Goal: Task Accomplishment & Management: Complete application form

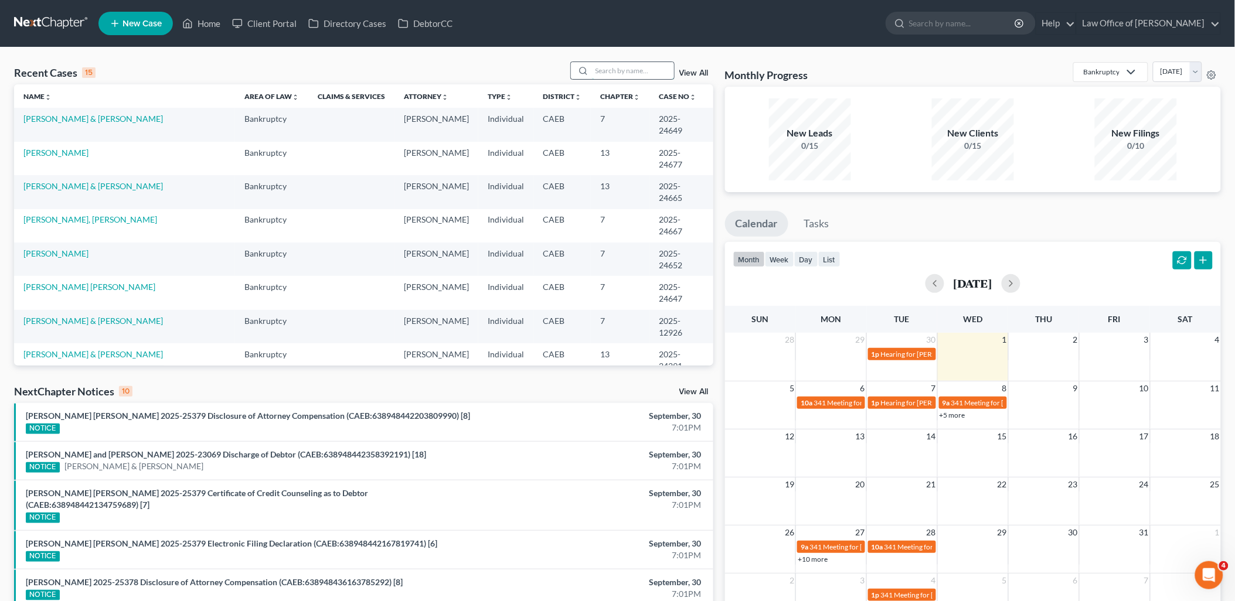
click at [660, 69] on input "search" at bounding box center [633, 70] width 82 height 17
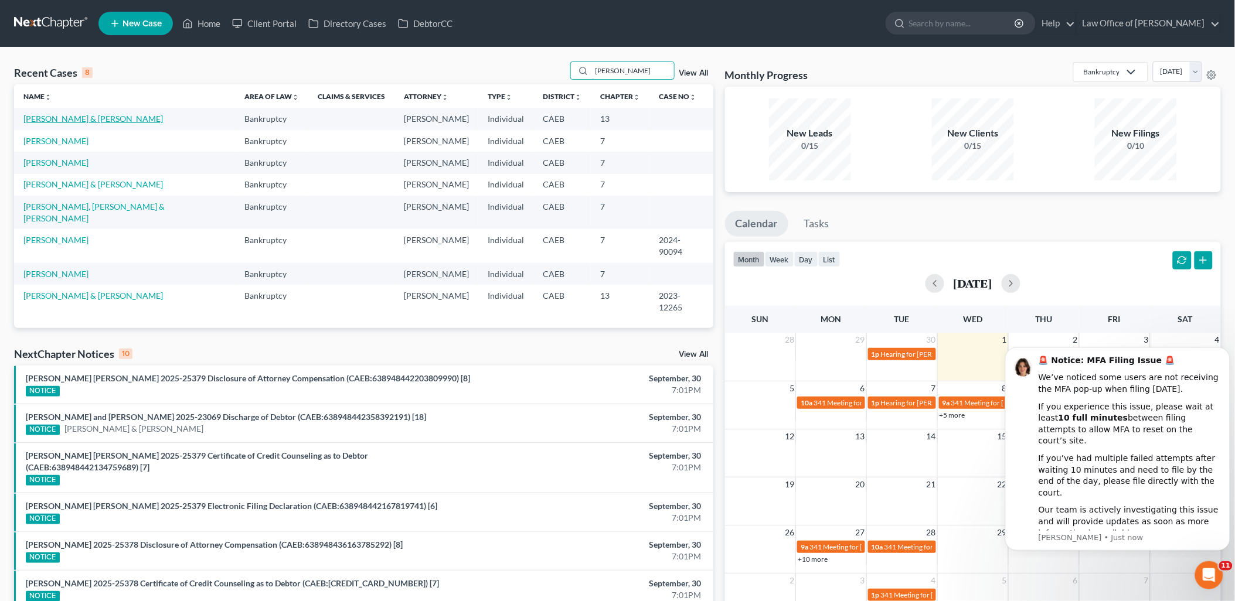
type input "[PERSON_NAME]"
click at [45, 117] on link "[PERSON_NAME] & [PERSON_NAME]" at bounding box center [92, 119] width 139 height 10
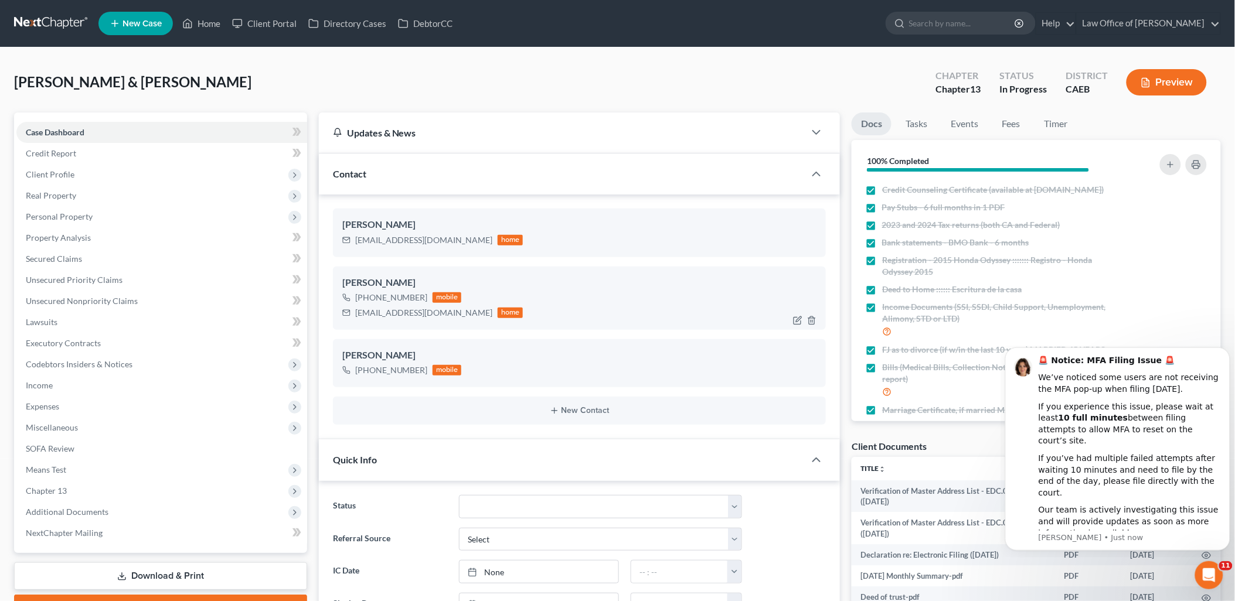
scroll to position [1995, 0]
click at [1225, 352] on icon "Dismiss notification" at bounding box center [1225, 350] width 4 height 4
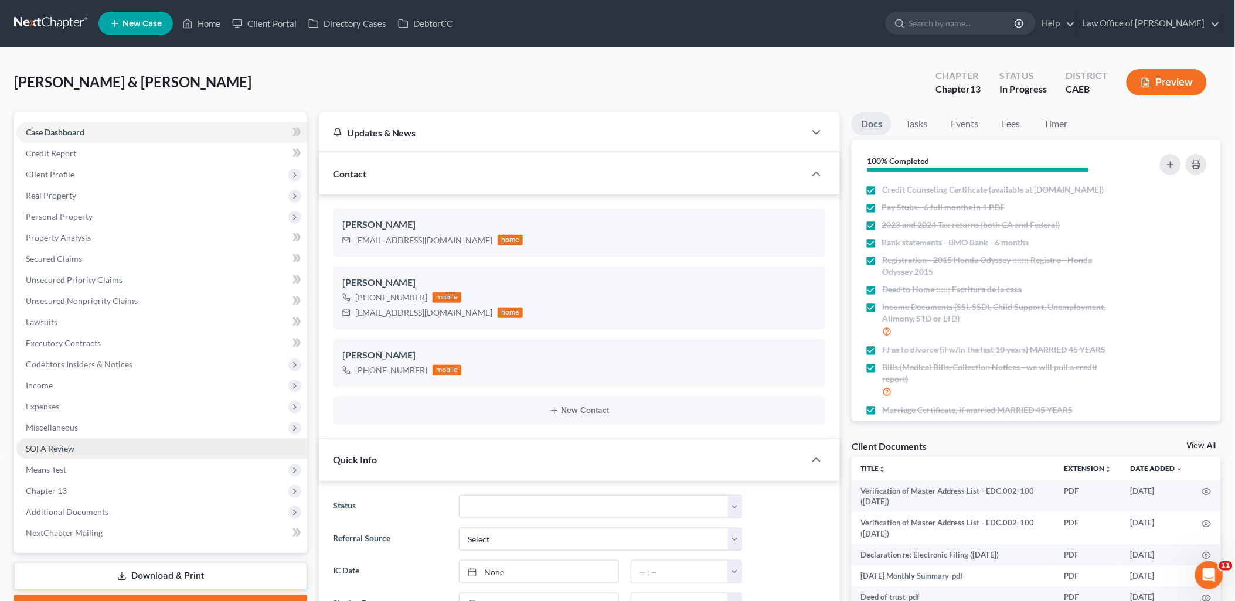
click at [53, 451] on span "SOFA Review" at bounding box center [50, 449] width 49 height 10
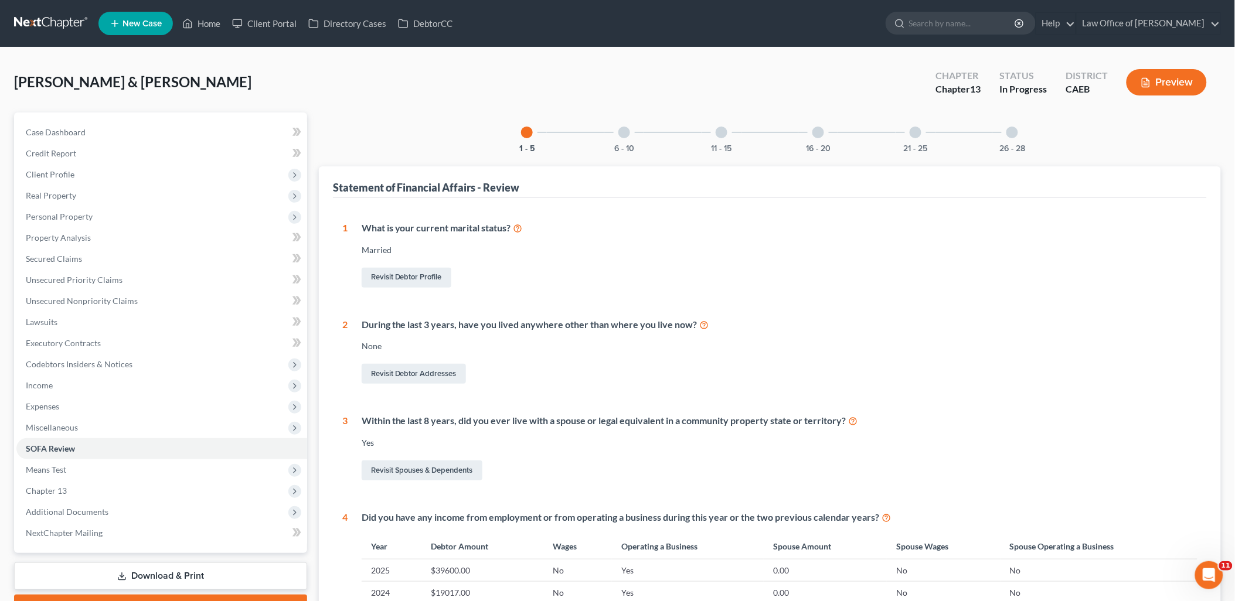
click at [818, 129] on div at bounding box center [818, 133] width 12 height 12
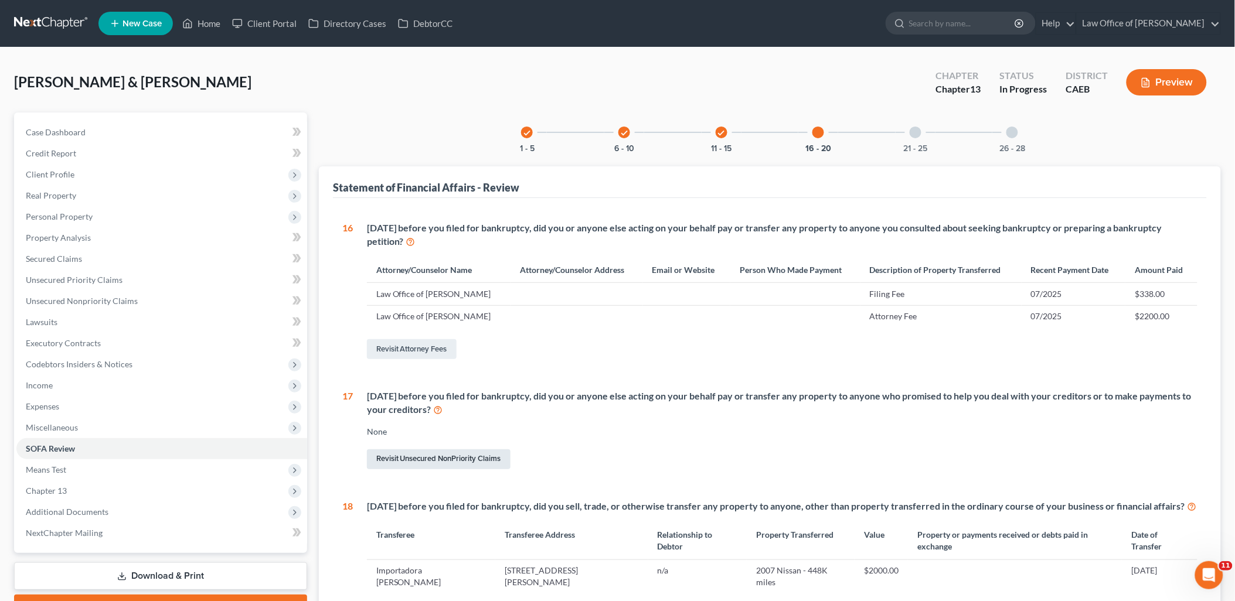
click at [422, 458] on link "Revisit Unsecured NonPriority Claims" at bounding box center [439, 459] width 144 height 20
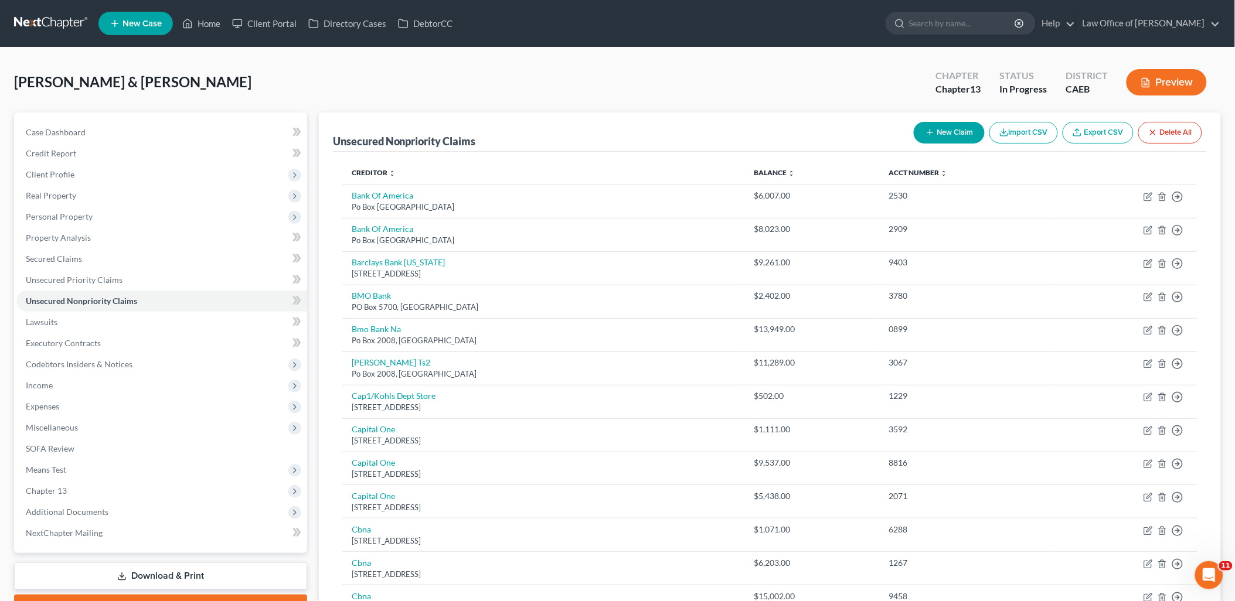
click at [957, 133] on button "New Claim" at bounding box center [949, 133] width 71 height 22
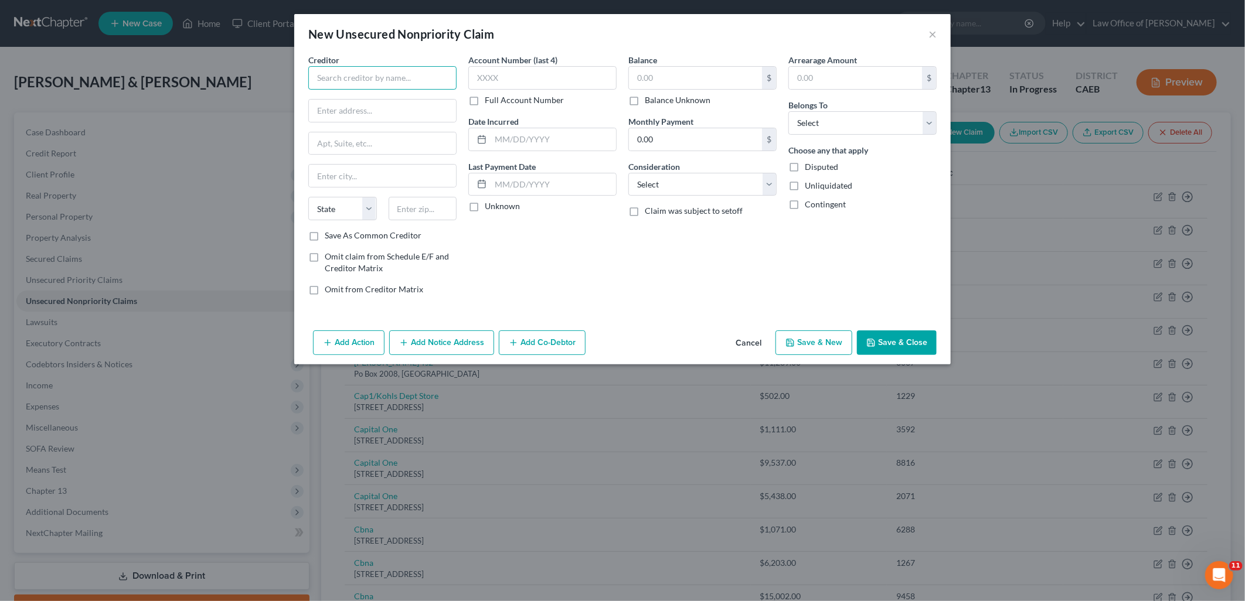
click at [436, 73] on input "text" at bounding box center [382, 77] width 148 height 23
type input "Atlas Debt Relief"
click at [668, 183] on select "Select Cable / Satellite Services Collection Agency Credit Card Debt Debt Couns…" at bounding box center [702, 184] width 148 height 23
select select "14"
click at [628, 173] on select "Select Cable / Satellite Services Collection Agency Credit Card Debt Debt Couns…" at bounding box center [702, 184] width 148 height 23
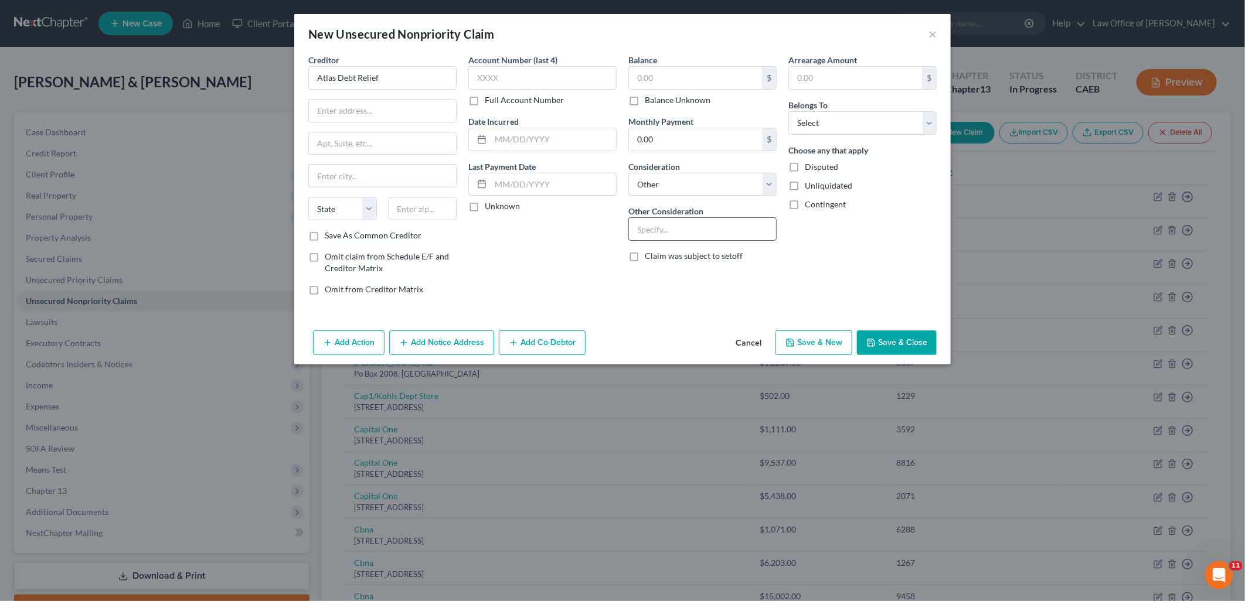
click at [686, 223] on input "text" at bounding box center [702, 229] width 147 height 22
type input "Debt Consolidation"
click at [645, 101] on label "Balance Unknown" at bounding box center [678, 100] width 66 height 12
click at [649, 101] on input "Balance Unknown" at bounding box center [653, 98] width 8 height 8
checkbox input "true"
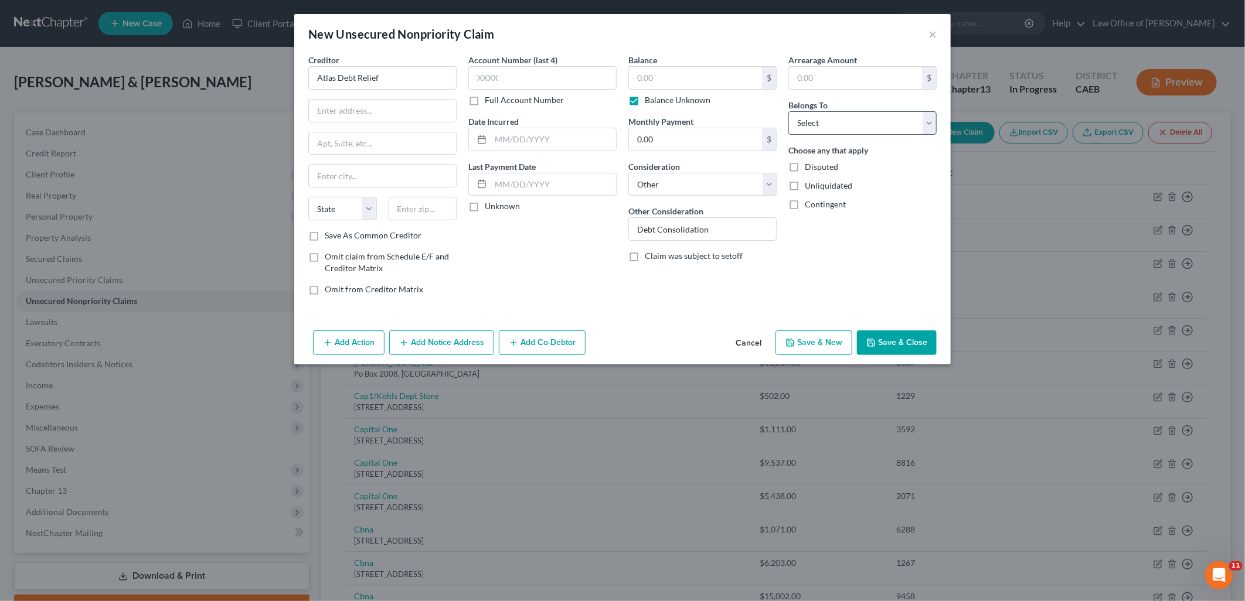
type input "0.00"
drag, startPoint x: 832, startPoint y: 114, endPoint x: 842, endPoint y: 137, distance: 24.4
click at [832, 114] on select "Select Debtor 1 Only Debtor 2 Only Debtor 1 And Debtor 2 Only At Least One Of T…" at bounding box center [862, 122] width 148 height 23
select select "4"
click at [788, 111] on select "Select Debtor 1 Only Debtor 2 Only Debtor 1 And Debtor 2 Only At Least One Of T…" at bounding box center [862, 122] width 148 height 23
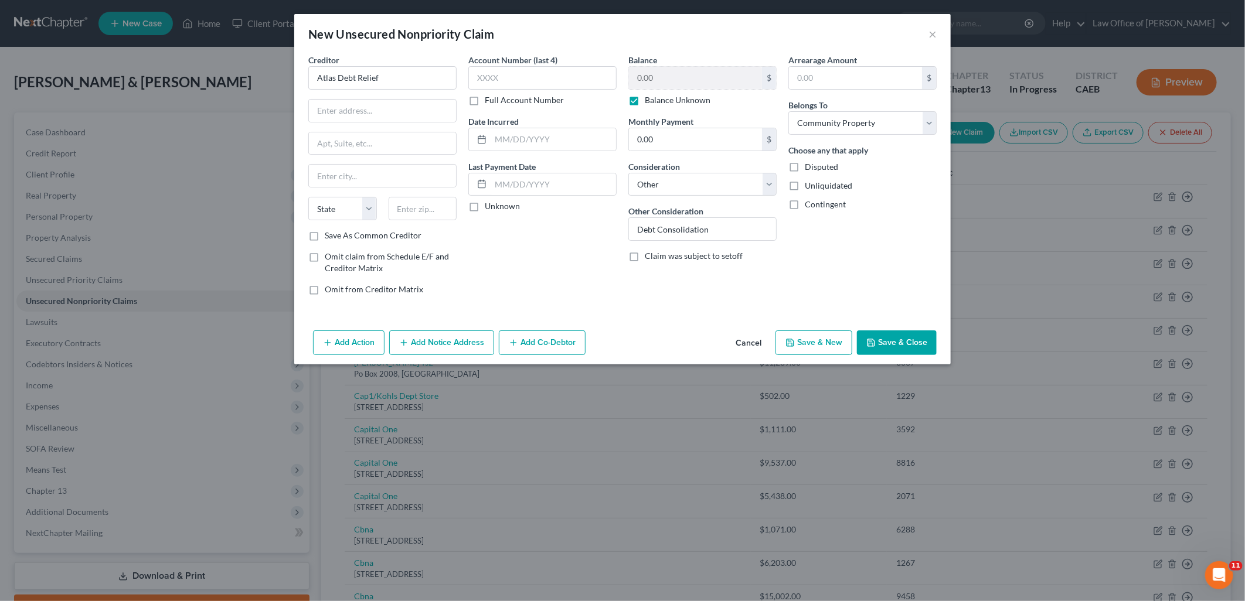
click at [335, 343] on button "Add Action" at bounding box center [348, 342] width 71 height 25
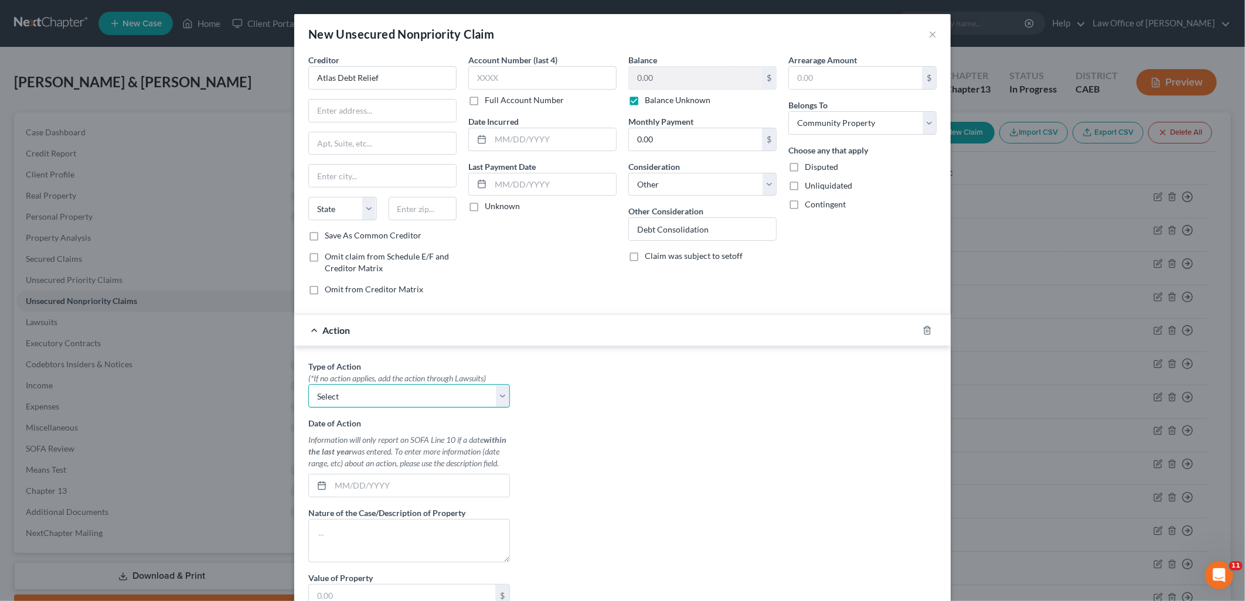
click at [386, 401] on select "Select Repossession Garnishment Foreclosure Personal Injury Attached, Seized, O…" at bounding box center [409, 395] width 202 height 23
click at [432, 364] on div "Type of Action * (*If no action applies, add the action through Lawsuits) Selec…" at bounding box center [409, 383] width 202 height 47
click at [926, 334] on icon "button" at bounding box center [926, 330] width 9 height 9
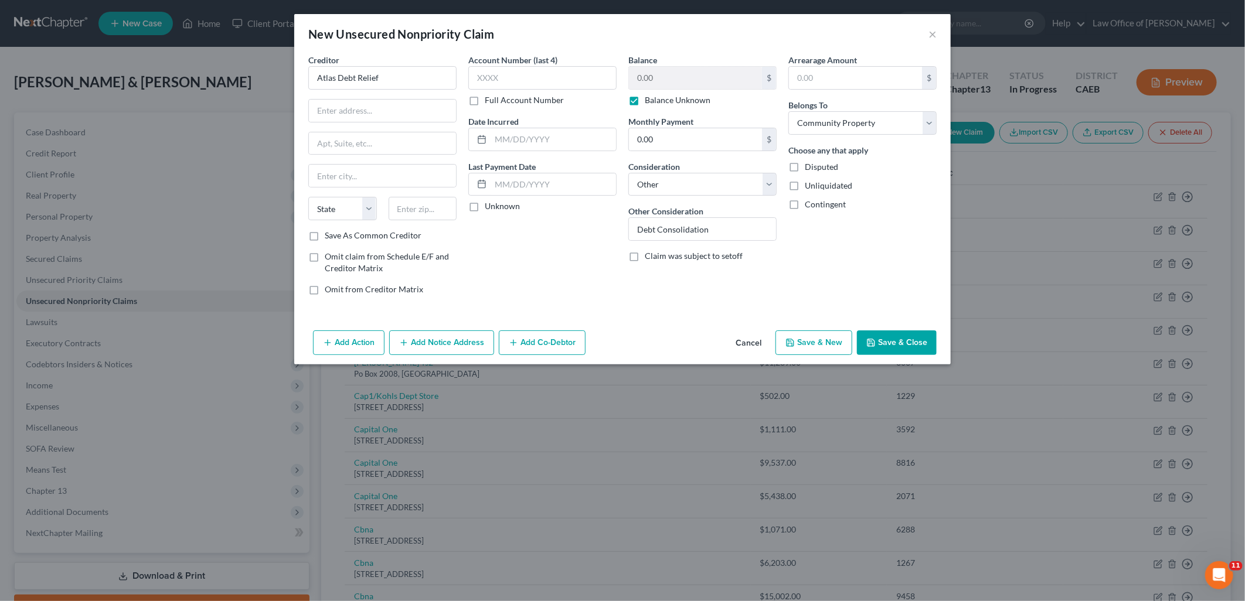
click at [358, 343] on button "Add Action" at bounding box center [348, 342] width 71 height 25
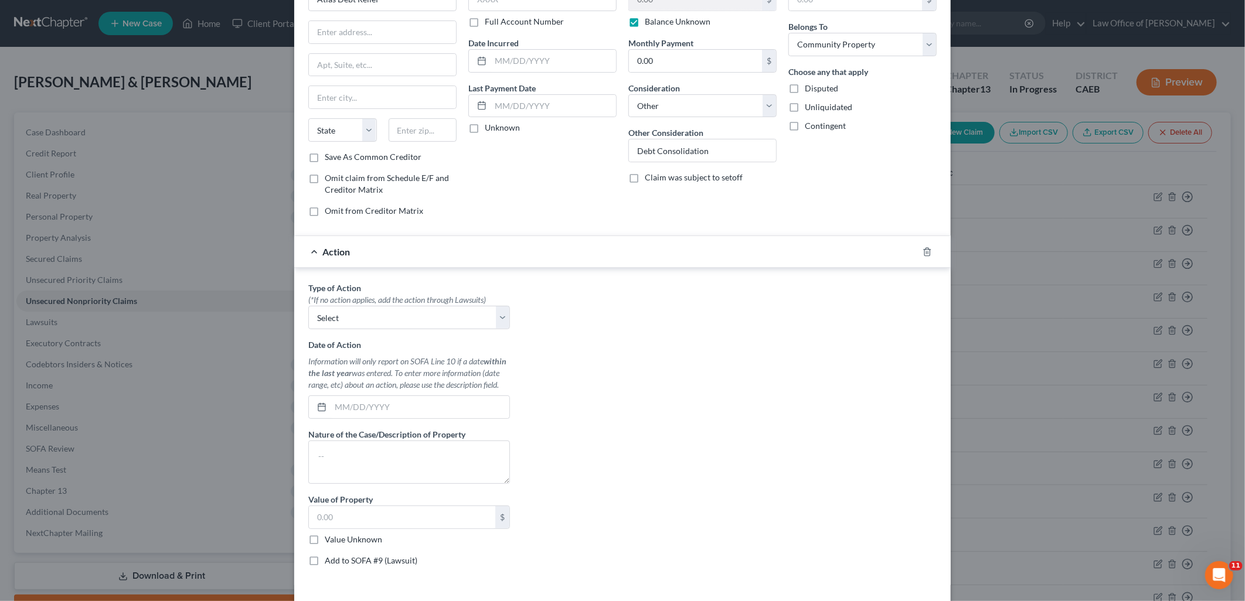
scroll to position [127, 0]
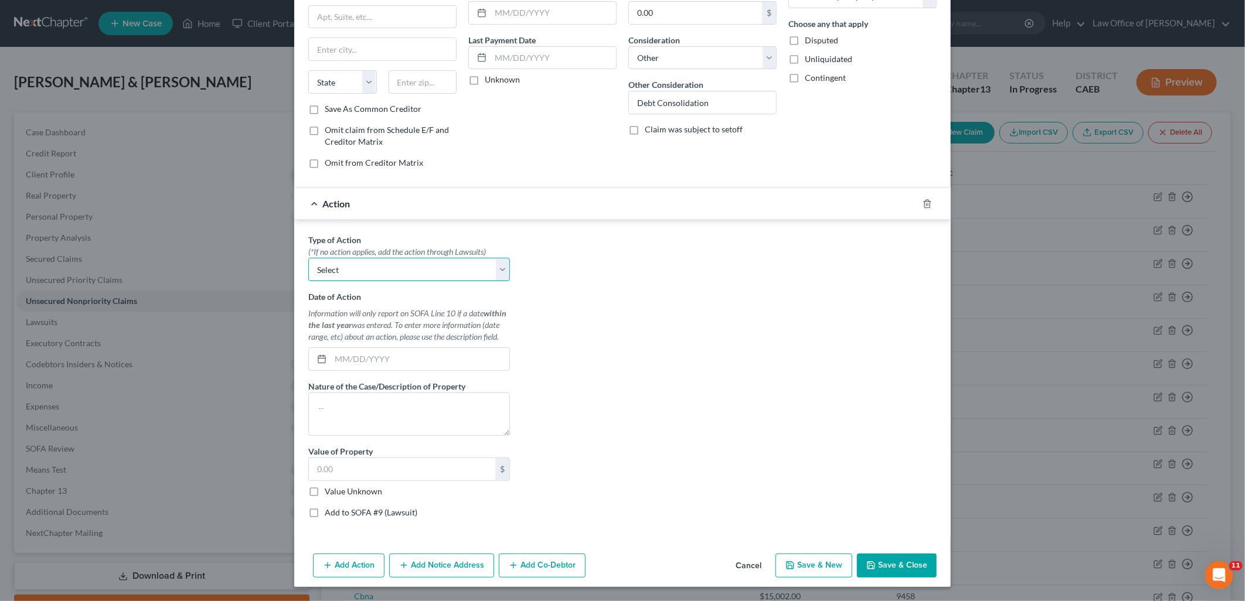
click at [399, 278] on select "Select Repossession Garnishment Foreclosure Personal Injury Attached, Seized, O…" at bounding box center [409, 269] width 202 height 23
drag, startPoint x: 734, startPoint y: 569, endPoint x: 739, endPoint y: 551, distance: 19.1
click at [734, 569] on button "Cancel" at bounding box center [748, 566] width 45 height 23
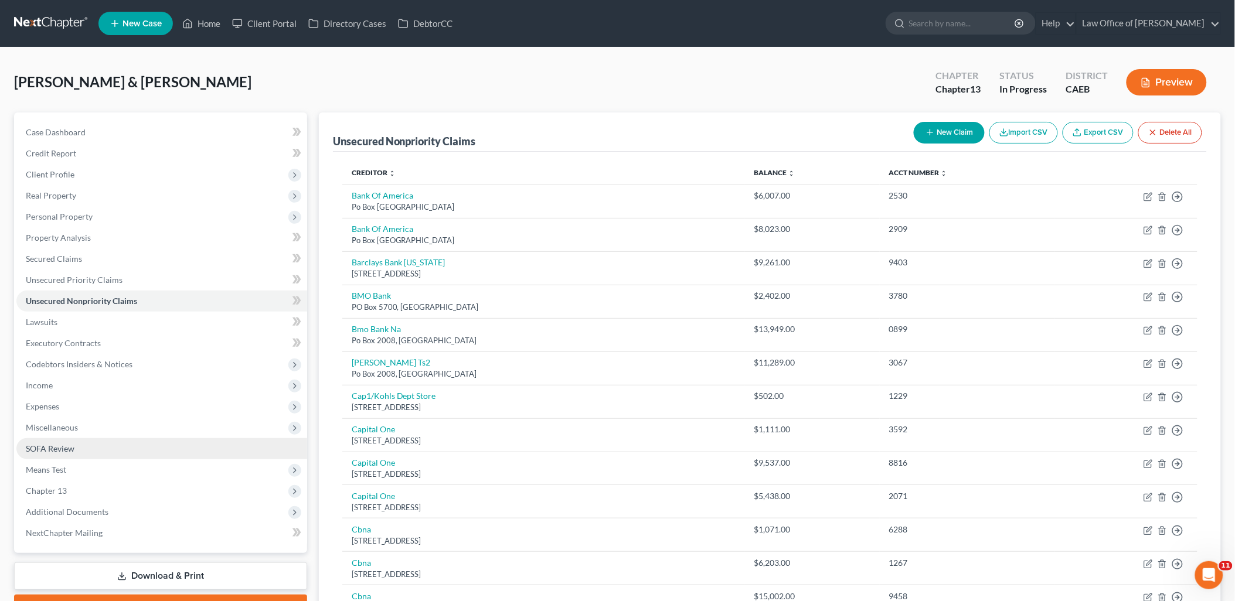
drag, startPoint x: 62, startPoint y: 446, endPoint x: 68, endPoint y: 440, distance: 8.3
click at [62, 446] on span "SOFA Review" at bounding box center [50, 449] width 49 height 10
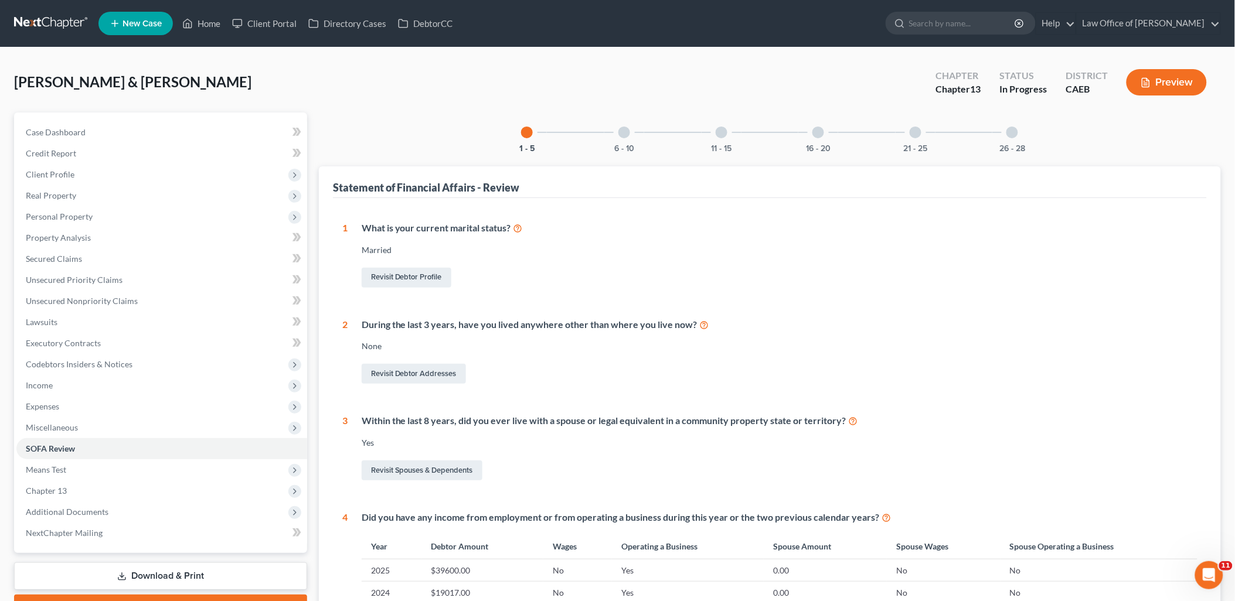
click at [822, 132] on div at bounding box center [818, 133] width 12 height 12
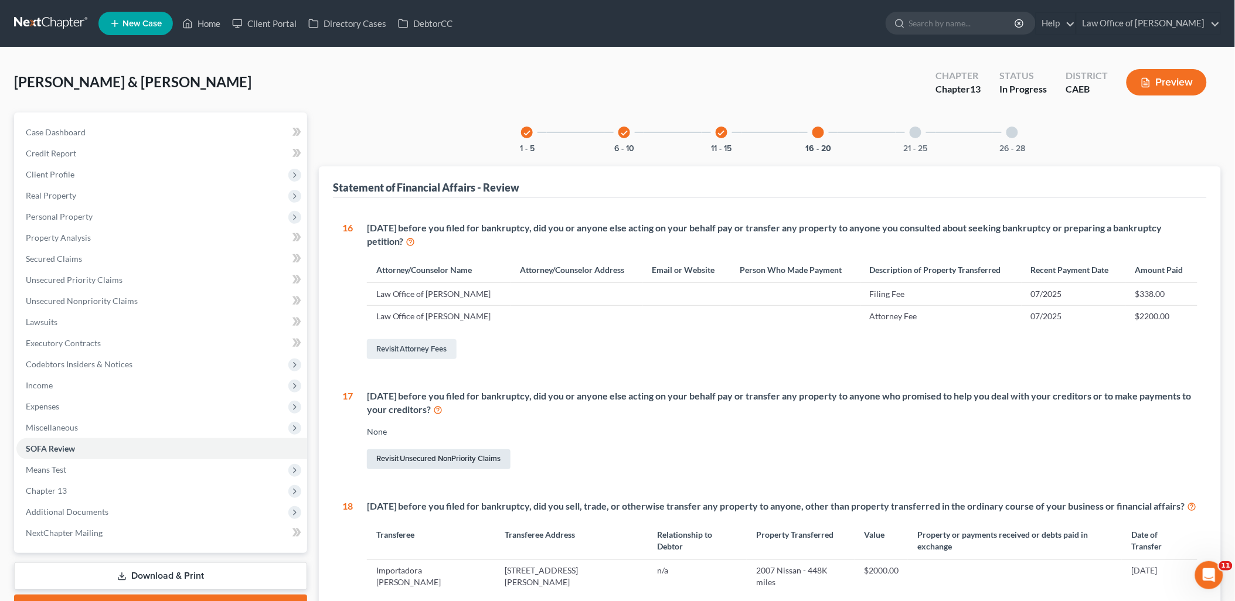
click at [422, 456] on link "Revisit Unsecured NonPriority Claims" at bounding box center [439, 459] width 144 height 20
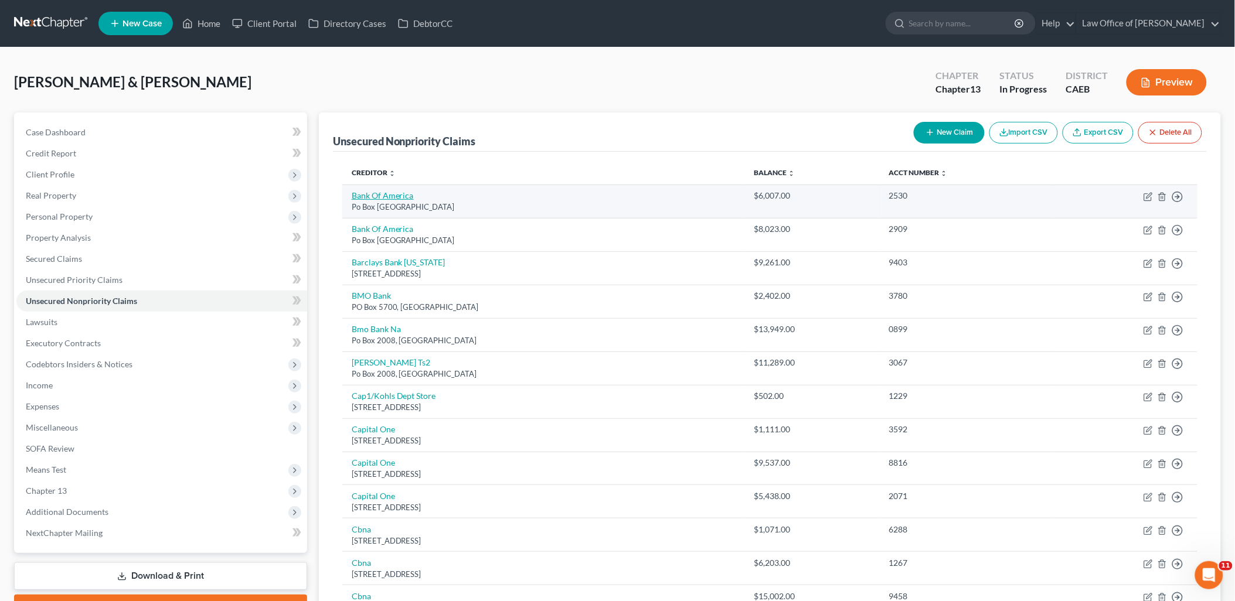
click at [384, 196] on link "Bank Of America" at bounding box center [383, 195] width 62 height 10
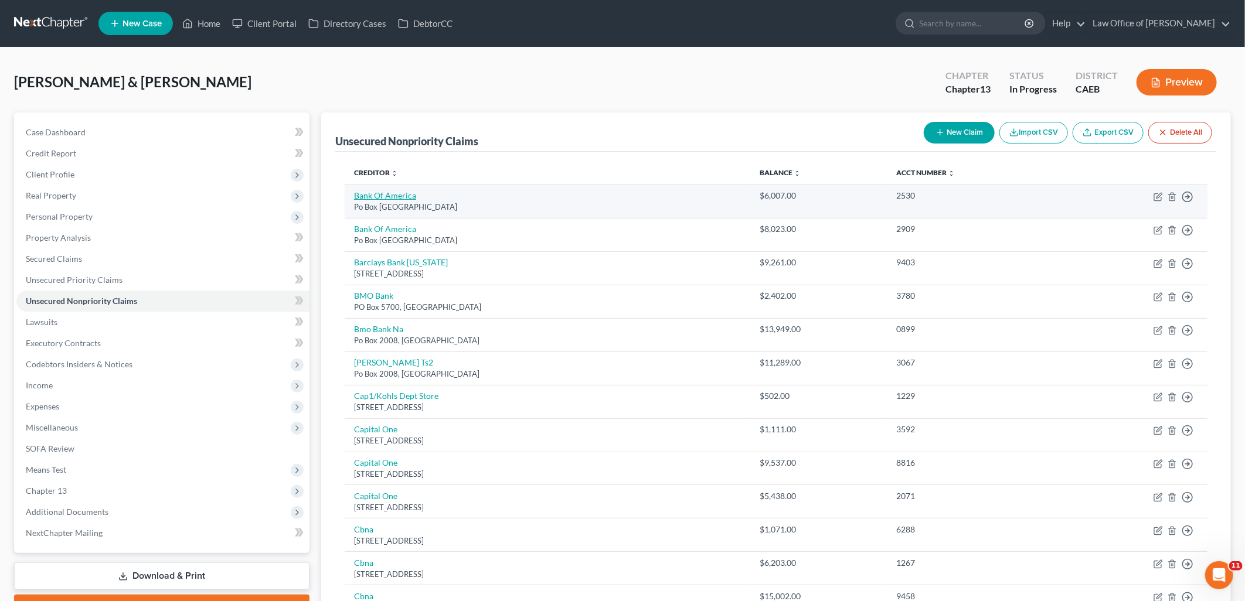
select select "45"
select select "2"
select select "0"
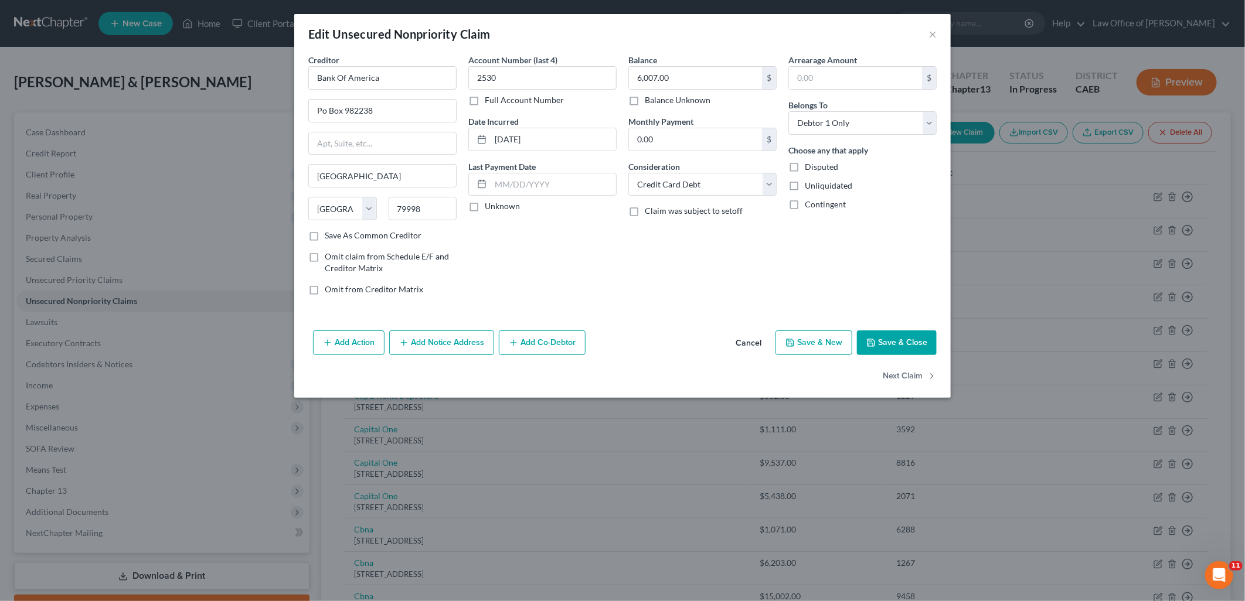
click at [352, 344] on button "Add Action" at bounding box center [348, 342] width 71 height 25
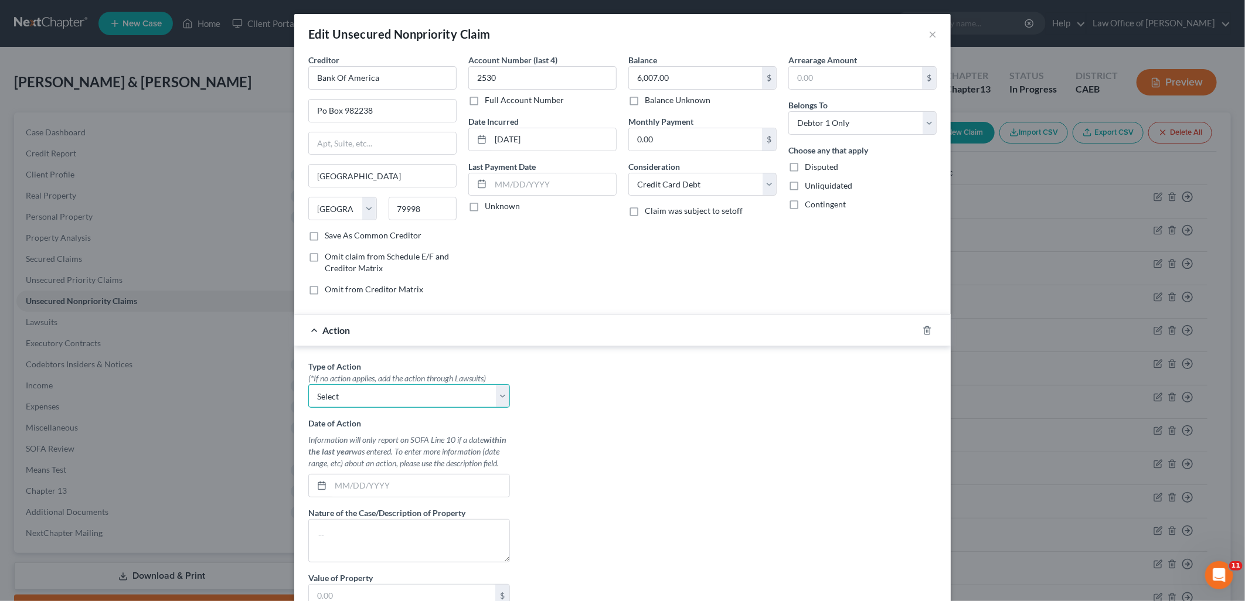
click at [360, 391] on select "Select Repossession Garnishment Foreclosure Personal Injury Attached, Seized, O…" at bounding box center [409, 395] width 202 height 23
click at [636, 485] on div "Type of Action * (*If no action applies, add the action through Lawsuits) Selec…" at bounding box center [622, 507] width 640 height 294
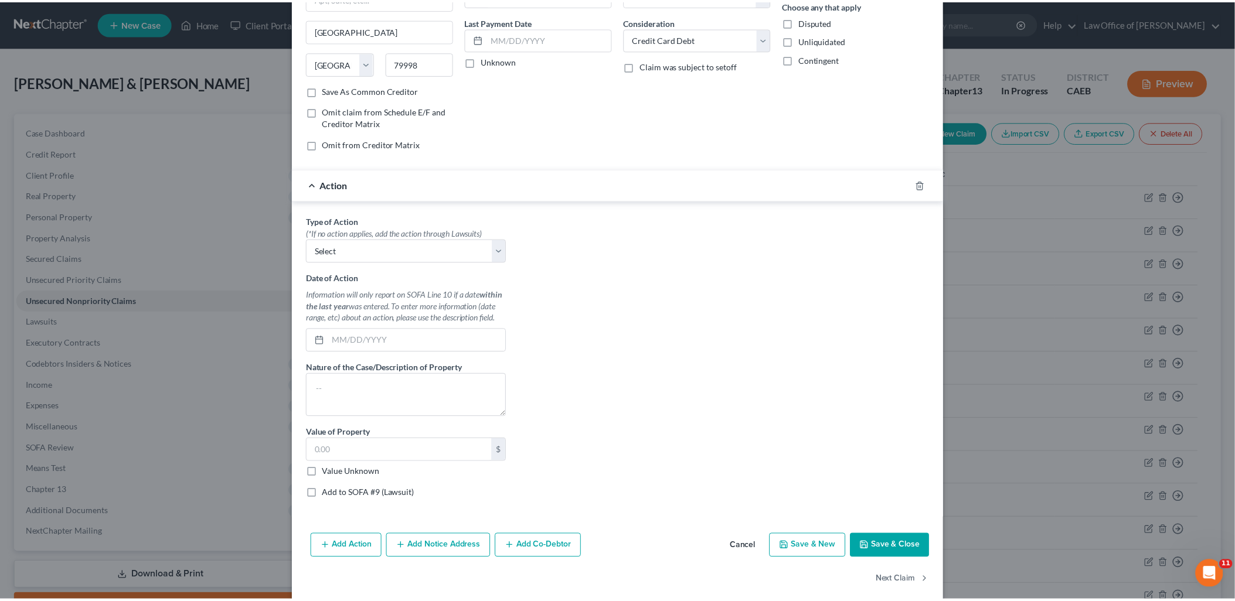
scroll to position [161, 0]
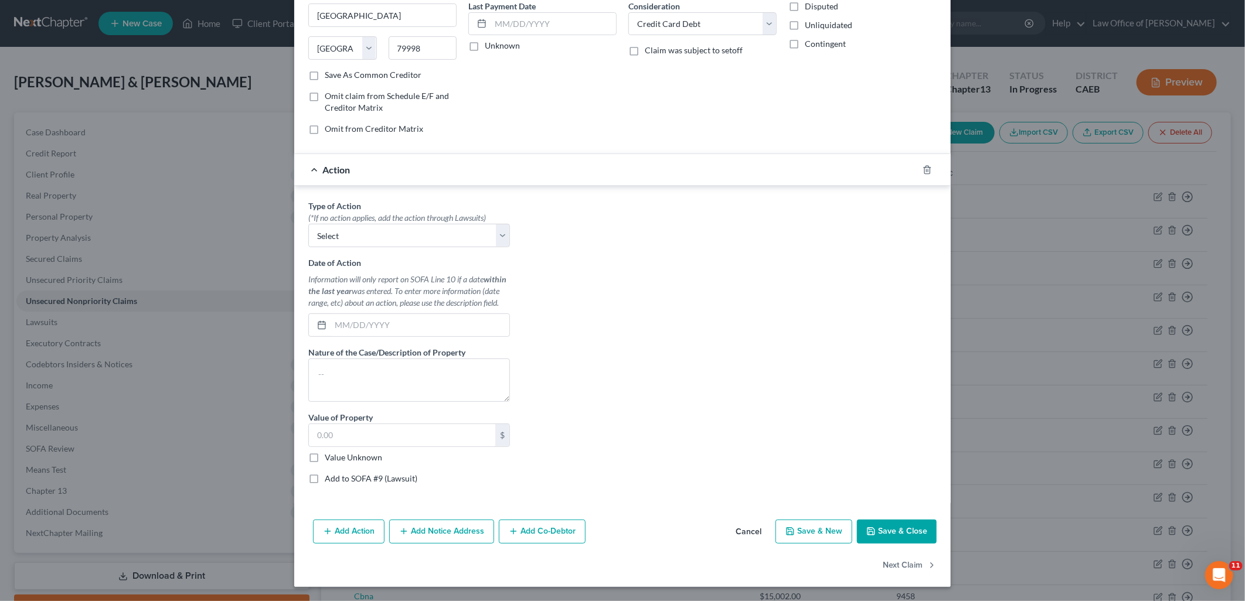
click at [758, 532] on button "Cancel" at bounding box center [748, 532] width 45 height 23
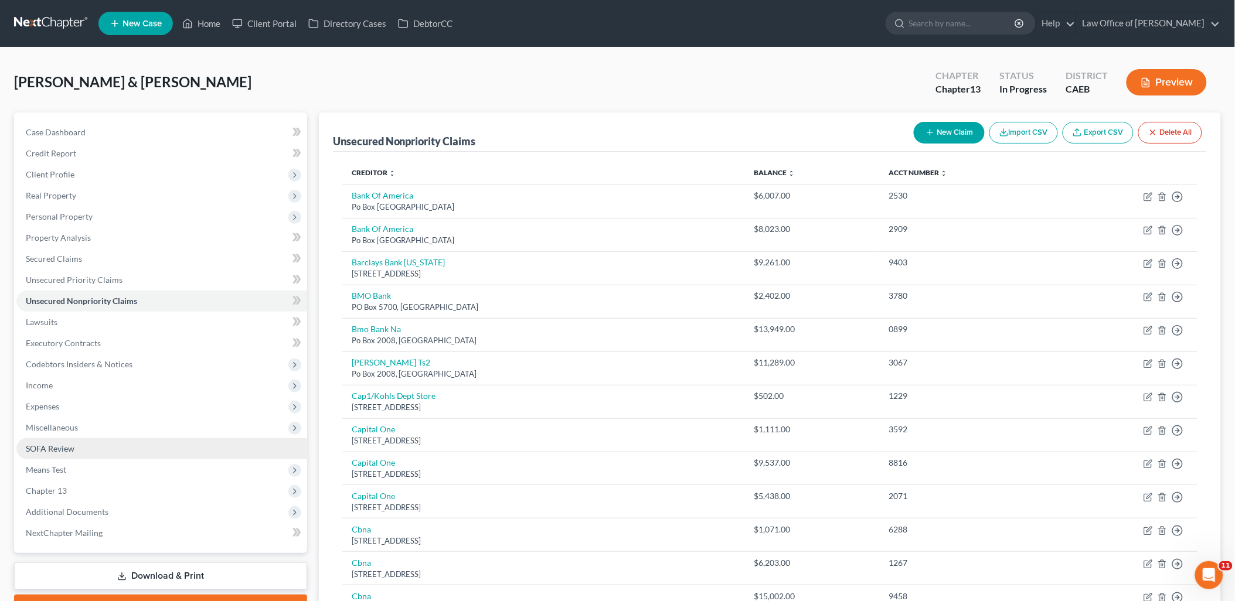
click at [51, 447] on span "SOFA Review" at bounding box center [50, 449] width 49 height 10
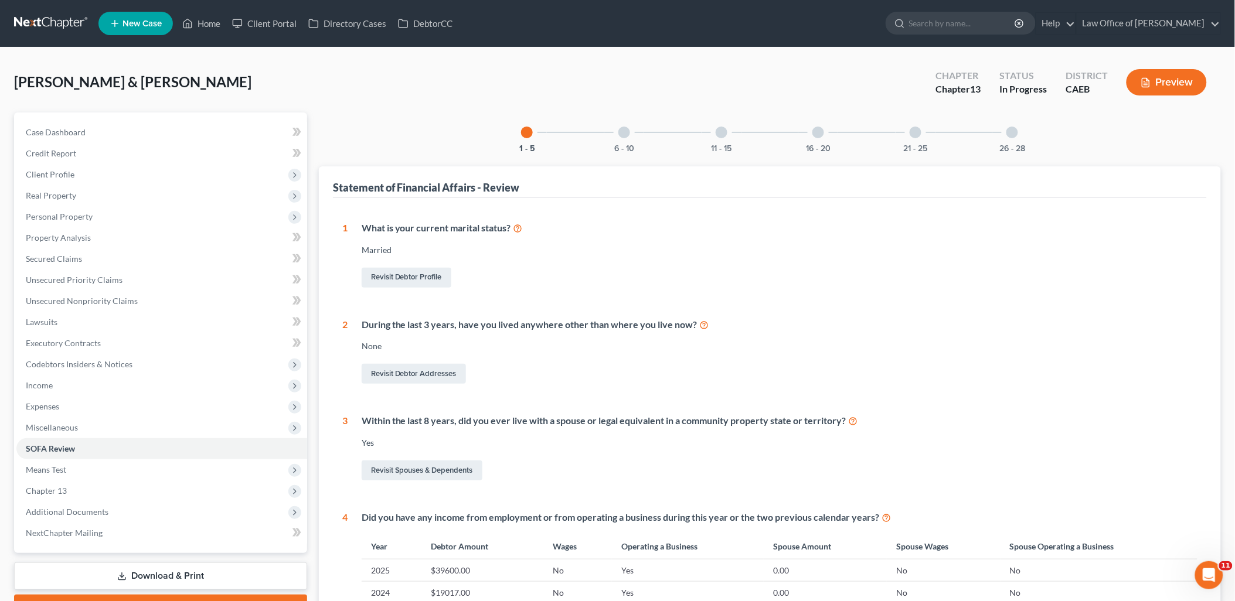
click at [818, 130] on div at bounding box center [818, 133] width 12 height 12
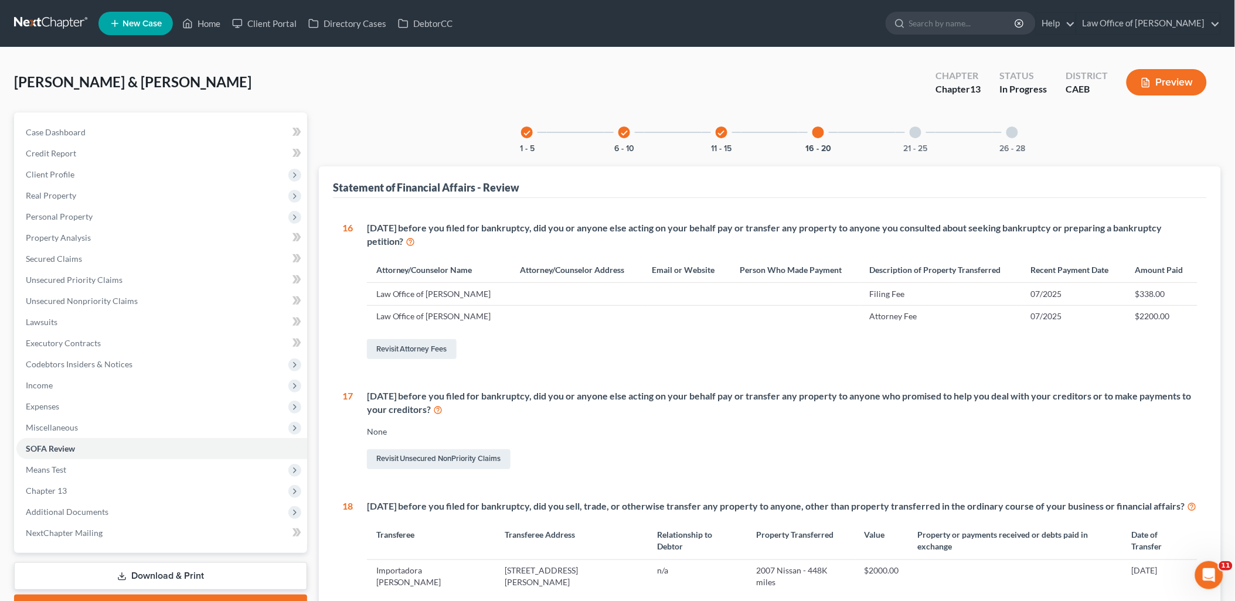
click at [443, 410] on icon at bounding box center [438, 409] width 9 height 11
click at [44, 301] on span "Unsecured Nonpriority Claims" at bounding box center [82, 301] width 112 height 10
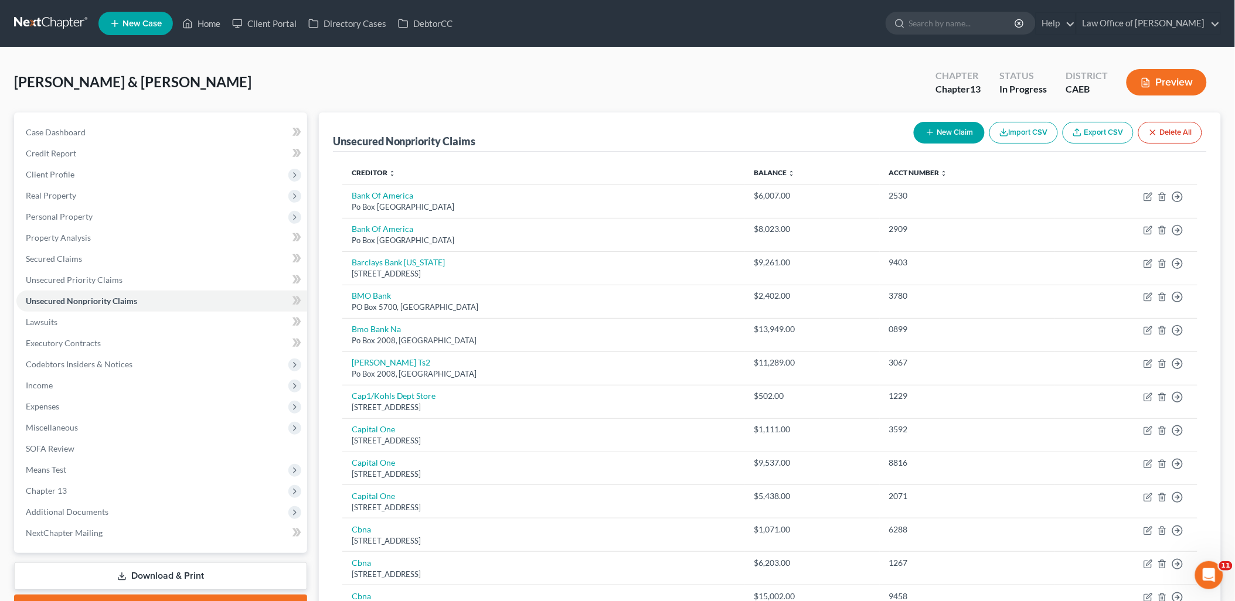
click at [942, 135] on button "New Claim" at bounding box center [949, 133] width 71 height 22
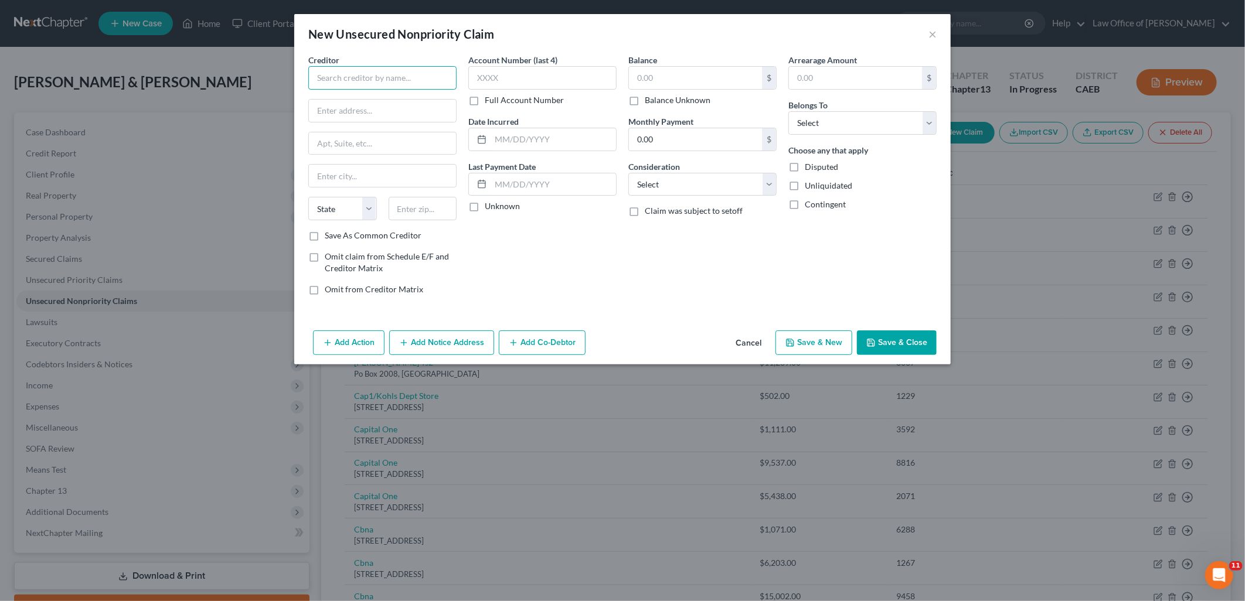
click at [389, 85] on input "text" at bounding box center [382, 77] width 148 height 23
type input "Atlas"
click at [703, 192] on select "Select Cable / Satellite Services Collection Agency Credit Card Debt Debt Couns…" at bounding box center [702, 184] width 148 height 23
select select "16"
click at [628, 173] on select "Select Cable / Satellite Services Collection Agency Credit Card Debt Debt Couns…" at bounding box center [702, 184] width 148 height 23
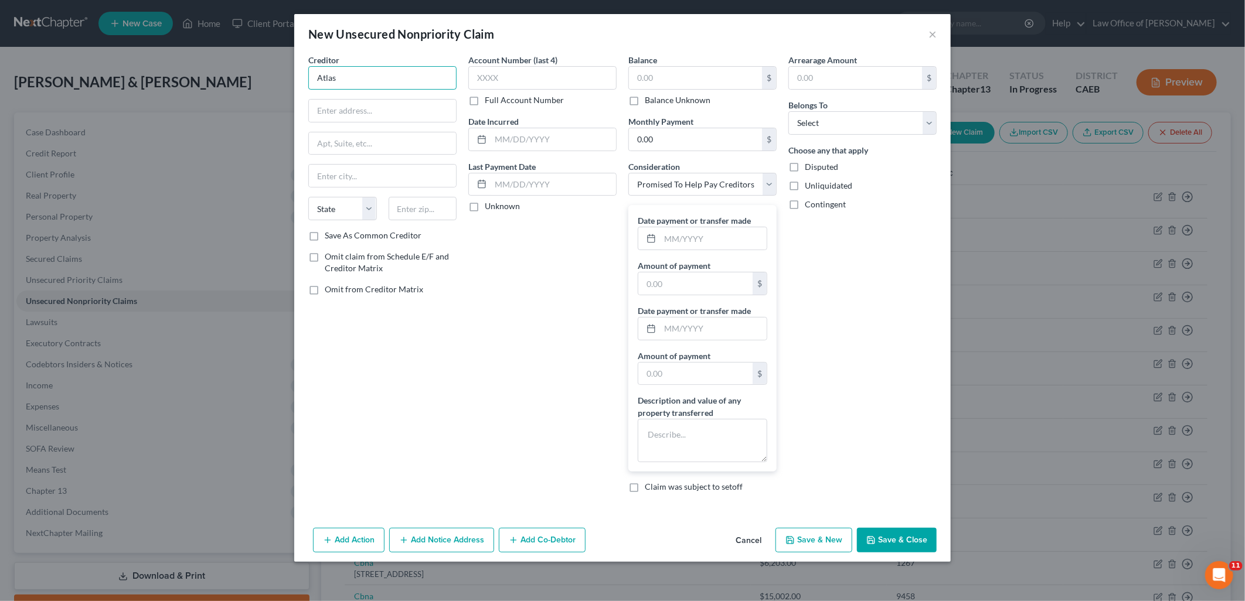
click at [362, 77] on input "Atlas" at bounding box center [382, 77] width 148 height 23
drag, startPoint x: 358, startPoint y: 73, endPoint x: 424, endPoint y: 74, distance: 66.2
click at [424, 74] on input "Atlas Debt Consolidation" at bounding box center [382, 77] width 148 height 23
type input "Atlas Debt Relief"
click at [645, 100] on label "Balance Unknown" at bounding box center [678, 100] width 66 height 12
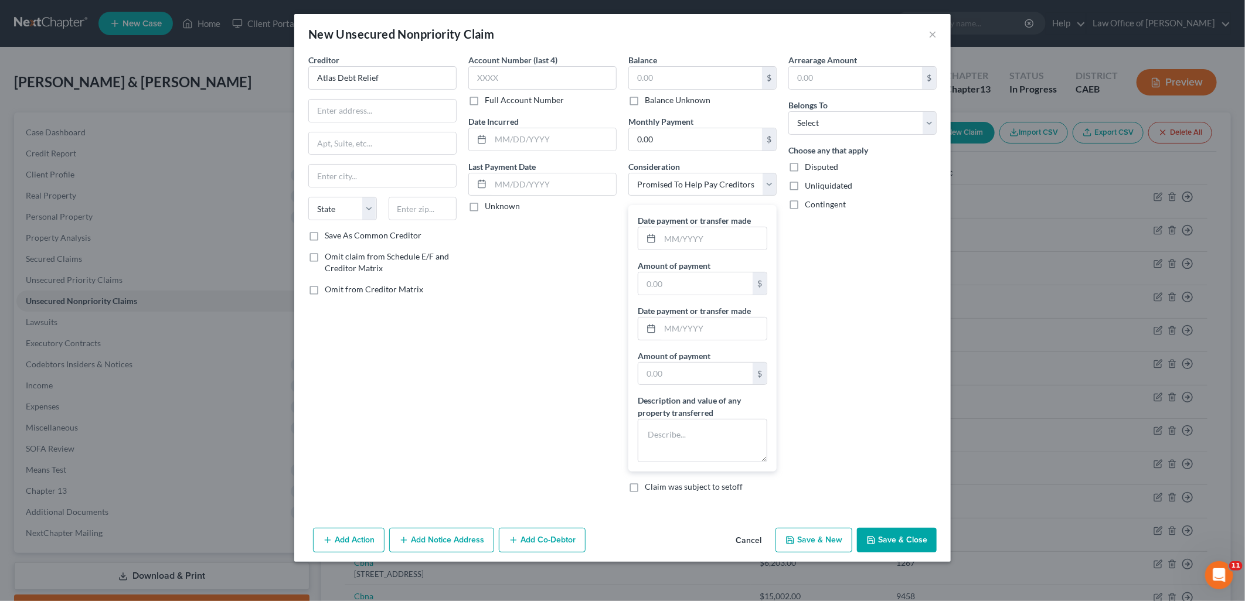
click at [649, 100] on input "Balance Unknown" at bounding box center [653, 98] width 8 height 8
checkbox input "true"
type input "0.00"
drag, startPoint x: 923, startPoint y: 125, endPoint x: 922, endPoint y: 137, distance: 11.2
click at [923, 125] on select "Select Debtor 1 Only Debtor 2 Only Debtor 1 And Debtor 2 Only At Least One Of T…" at bounding box center [862, 122] width 148 height 23
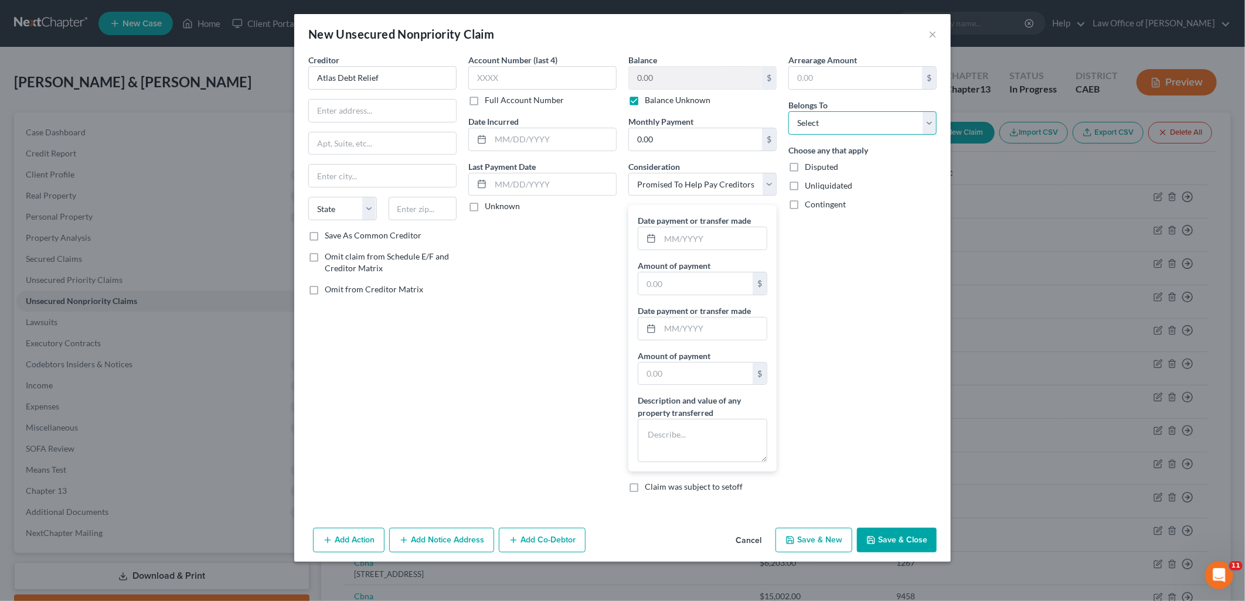
select select "4"
click at [788, 111] on select "Select Debtor 1 Only Debtor 2 Only Debtor 1 And Debtor 2 Only At Least One Of T…" at bounding box center [862, 122] width 148 height 23
click at [905, 546] on button "Save & Close" at bounding box center [897, 540] width 80 height 25
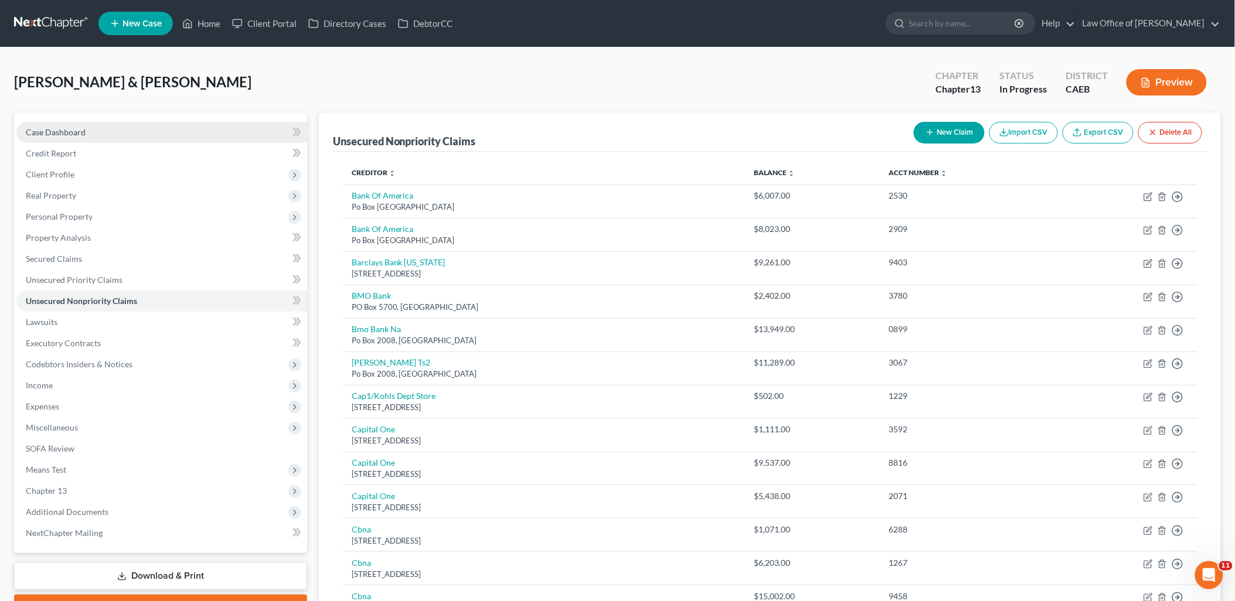
click at [43, 125] on link "Case Dashboard" at bounding box center [161, 132] width 291 height 21
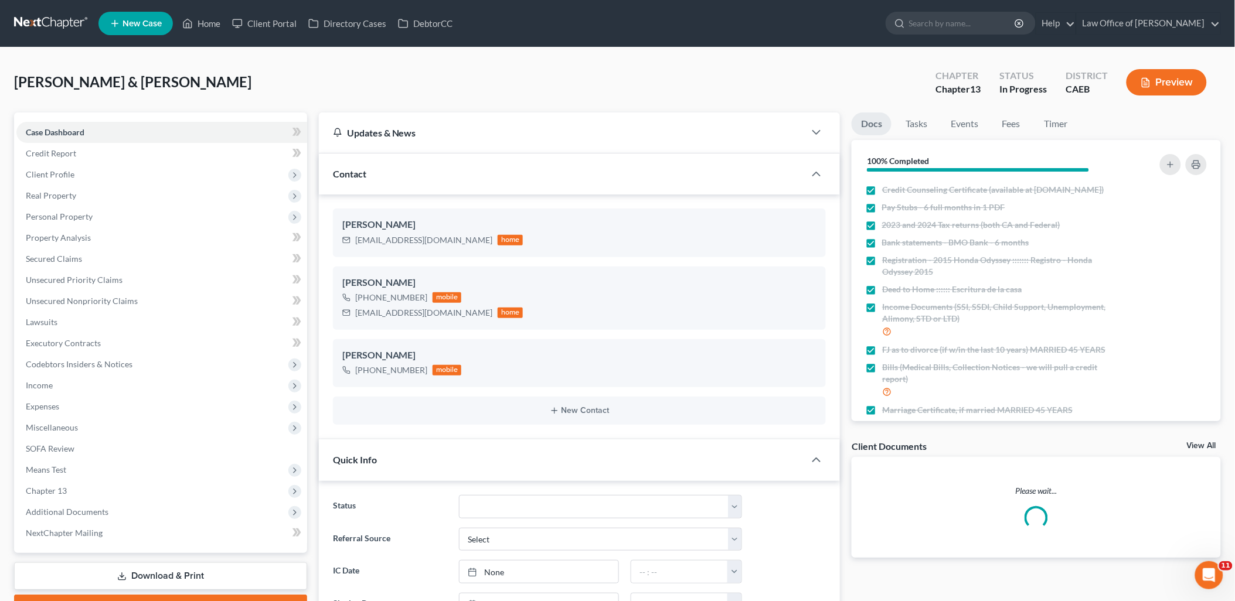
scroll to position [1995, 0]
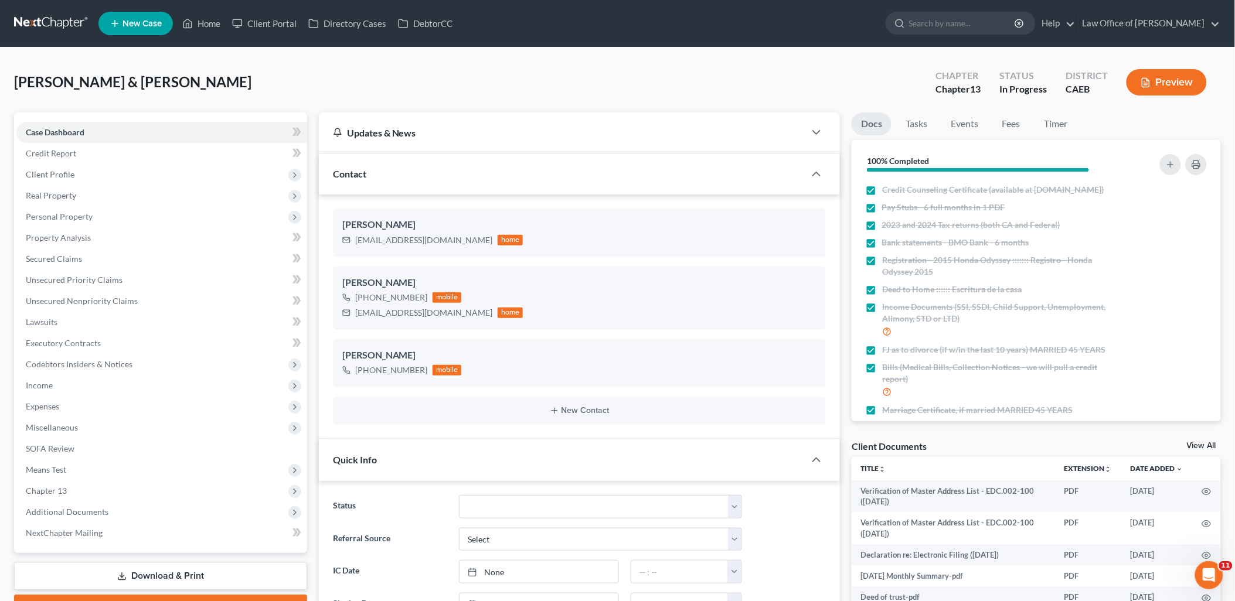
click at [1206, 443] on link "View All" at bounding box center [1201, 446] width 29 height 8
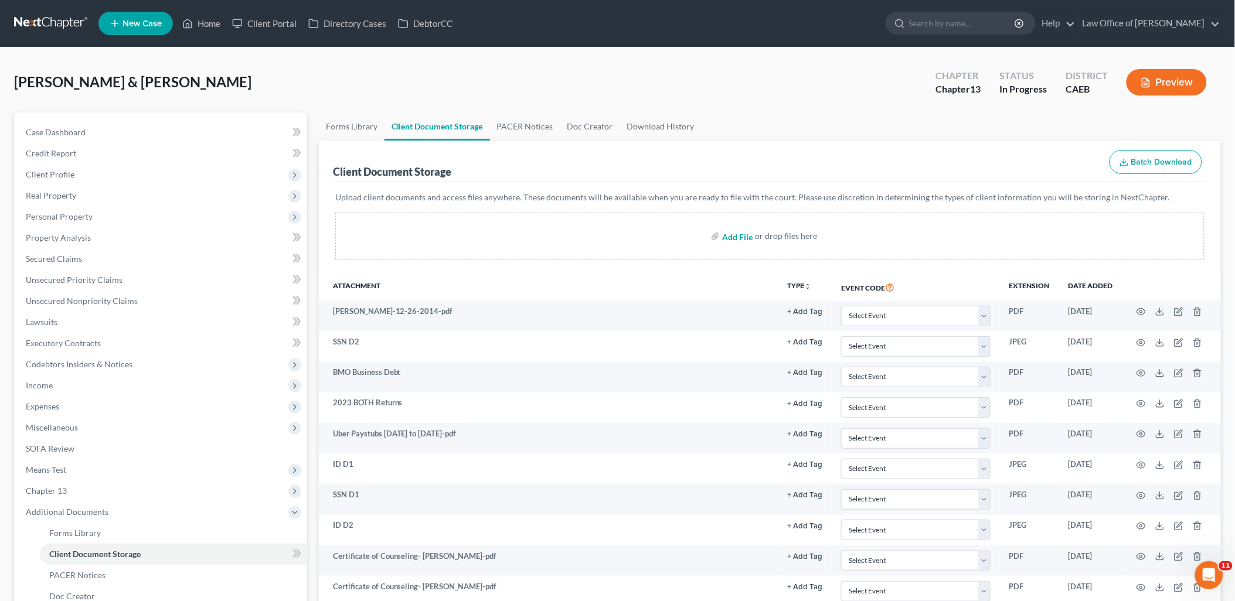
click at [744, 234] on input "file" at bounding box center [736, 236] width 28 height 21
type input "C:\fakepath\Debt Consolidation4.pdf"
